Goal: Obtain resource: Obtain resource

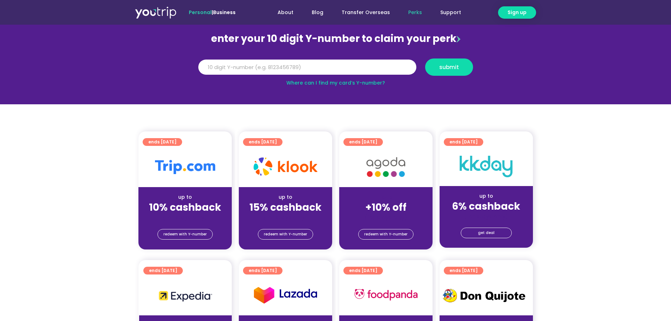
click at [288, 197] on div "up to" at bounding box center [285, 196] width 82 height 7
click at [280, 163] on img at bounding box center [286, 166] width 64 height 18
drag, startPoint x: 251, startPoint y: 165, endPoint x: 305, endPoint y: 169, distance: 54.8
click at [305, 169] on div at bounding box center [285, 167] width 93 height 40
click at [305, 169] on img at bounding box center [286, 166] width 64 height 18
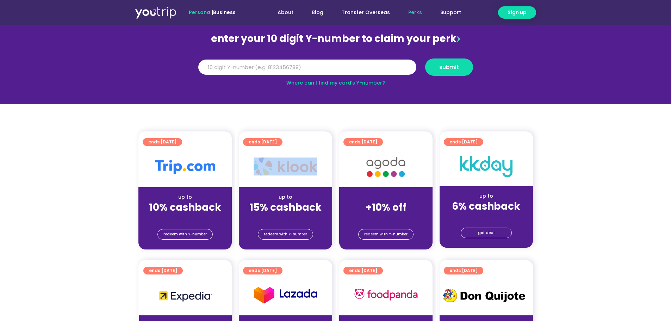
click at [300, 178] on div at bounding box center [285, 167] width 93 height 40
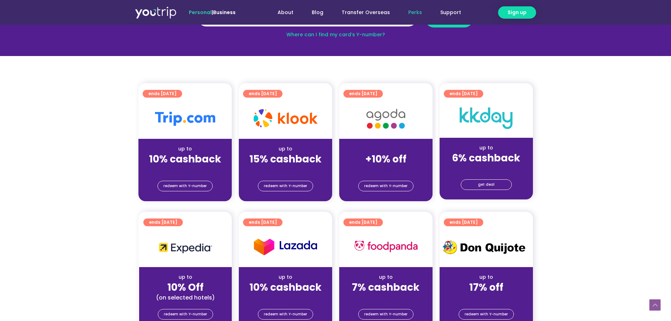
scroll to position [106, 0]
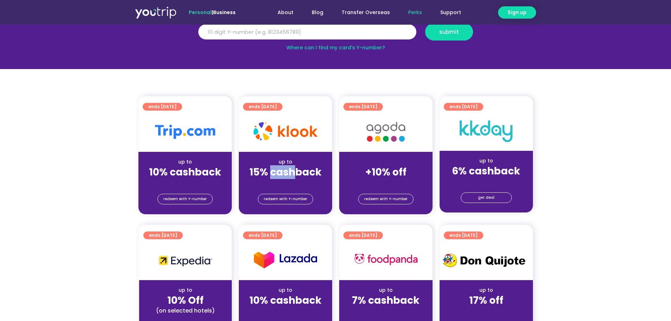
drag, startPoint x: 271, startPoint y: 167, endPoint x: 298, endPoint y: 172, distance: 27.6
click at [298, 172] on strong "15% cashback" at bounding box center [285, 172] width 72 height 14
click at [303, 184] on div "(for stays only)" at bounding box center [285, 182] width 82 height 7
click at [294, 200] on span "redeem with Y-number" at bounding box center [285, 199] width 43 height 10
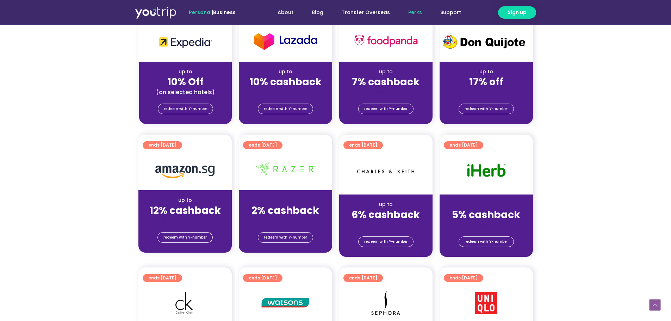
scroll to position [148, 0]
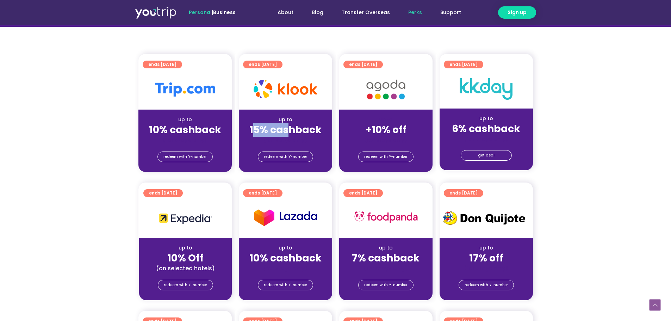
drag, startPoint x: 290, startPoint y: 135, endPoint x: 254, endPoint y: 130, distance: 36.0
click at [254, 130] on strong "15% cashback" at bounding box center [285, 130] width 72 height 14
click at [271, 132] on strong "15% cashback" at bounding box center [285, 130] width 72 height 14
drag, startPoint x: 325, startPoint y: 129, endPoint x: 239, endPoint y: 131, distance: 86.0
click at [239, 131] on div "up to 15% cashback (for stays only)" at bounding box center [285, 127] width 93 height 34
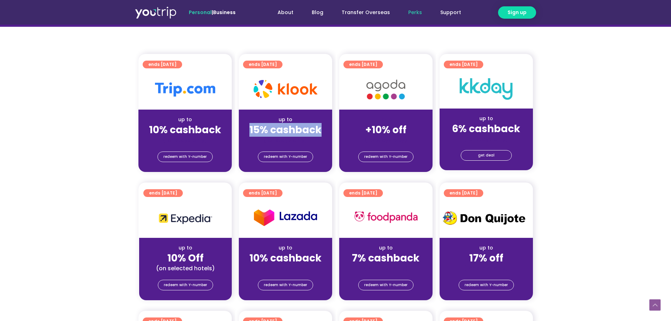
click at [268, 131] on strong "15% cashback" at bounding box center [285, 130] width 72 height 14
